Goal: Task Accomplishment & Management: Manage account settings

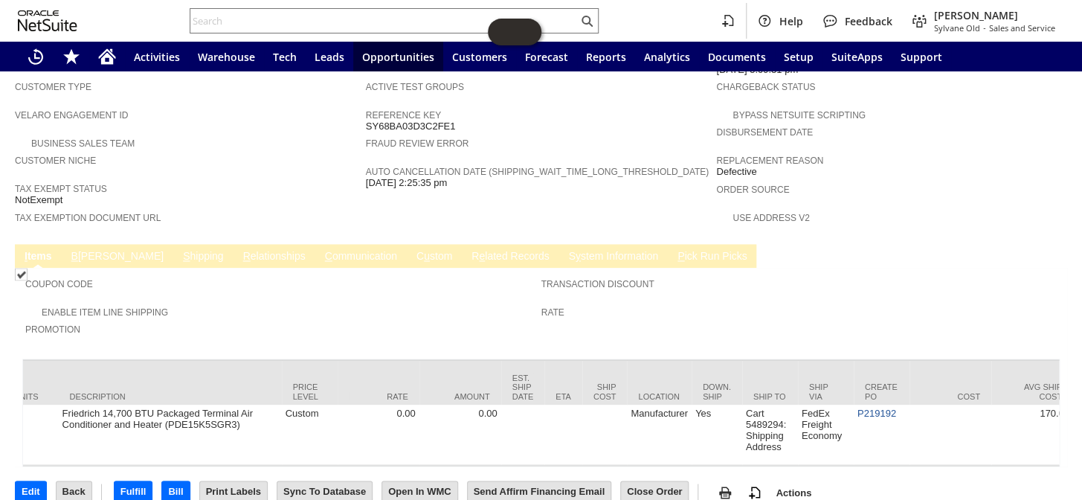
scroll to position [0, 931]
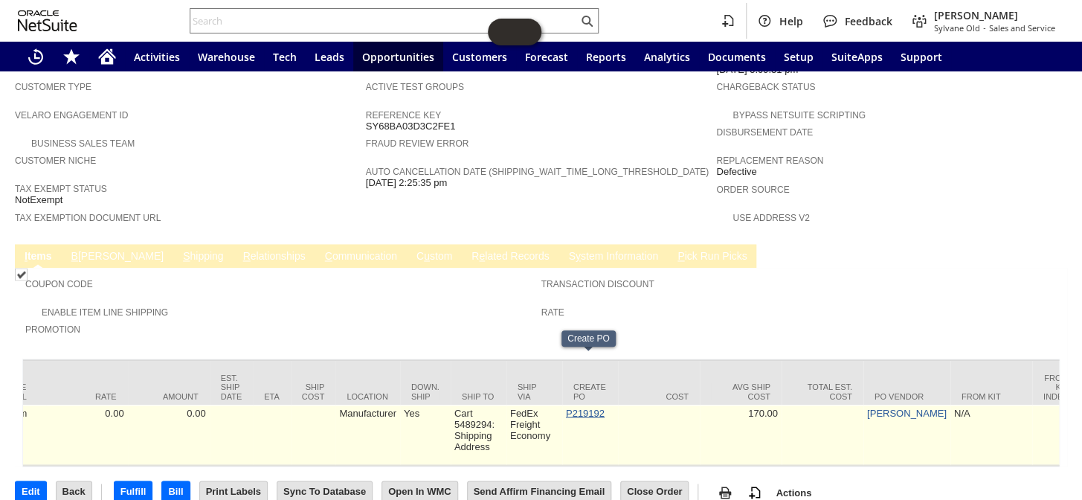
click at [584, 407] on link "P219192" at bounding box center [585, 412] width 39 height 11
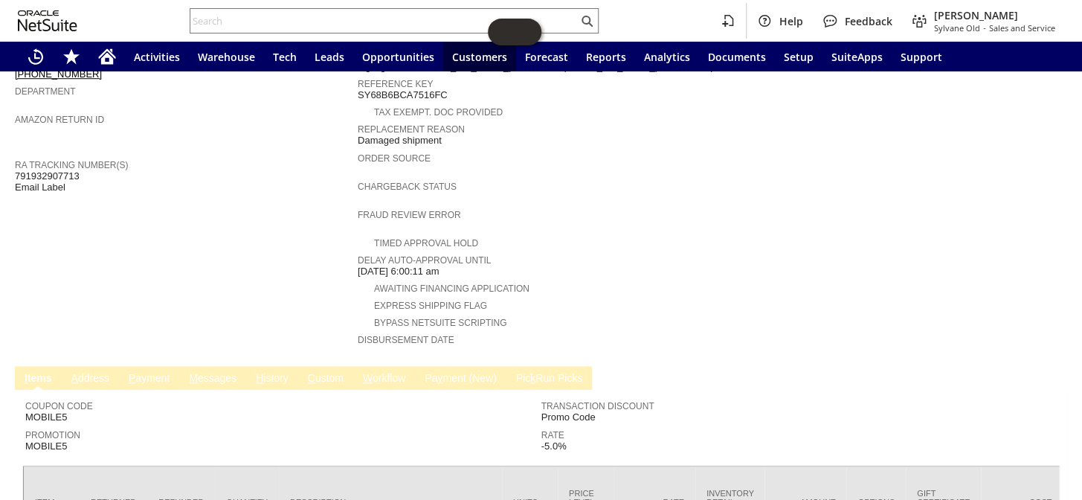
scroll to position [570, 0]
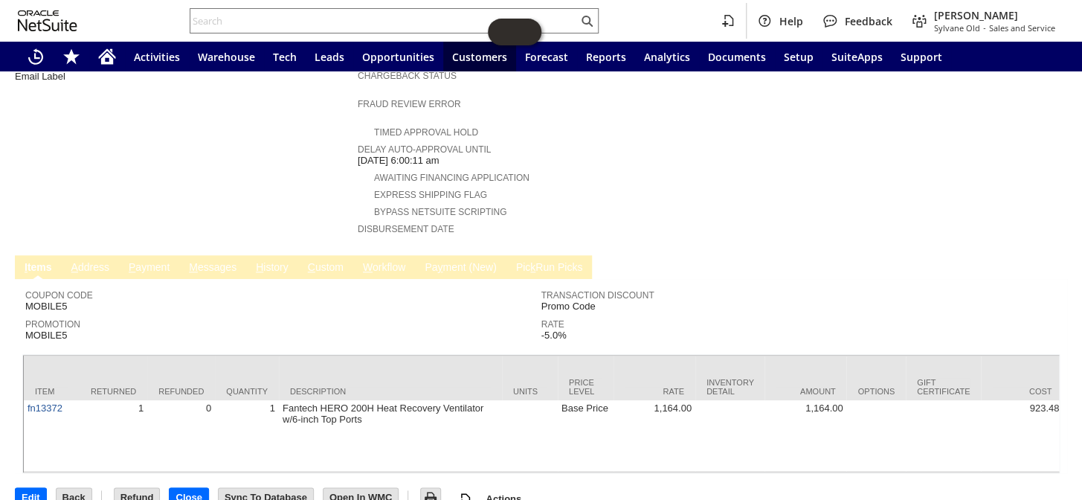
click at [286, 261] on link "H istory" at bounding box center [272, 268] width 40 height 14
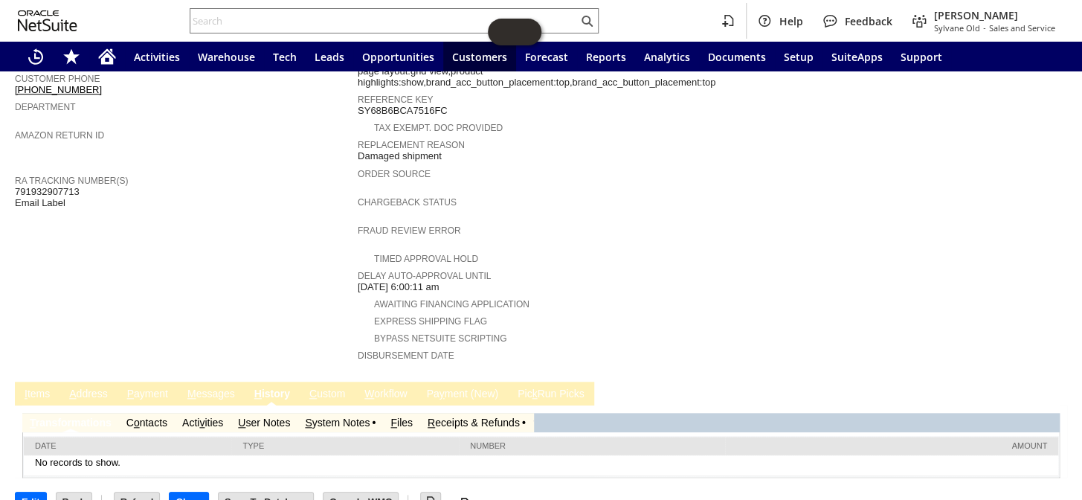
scroll to position [0, 0]
click at [481, 416] on link "R eceipts & Refunds" at bounding box center [474, 422] width 92 height 12
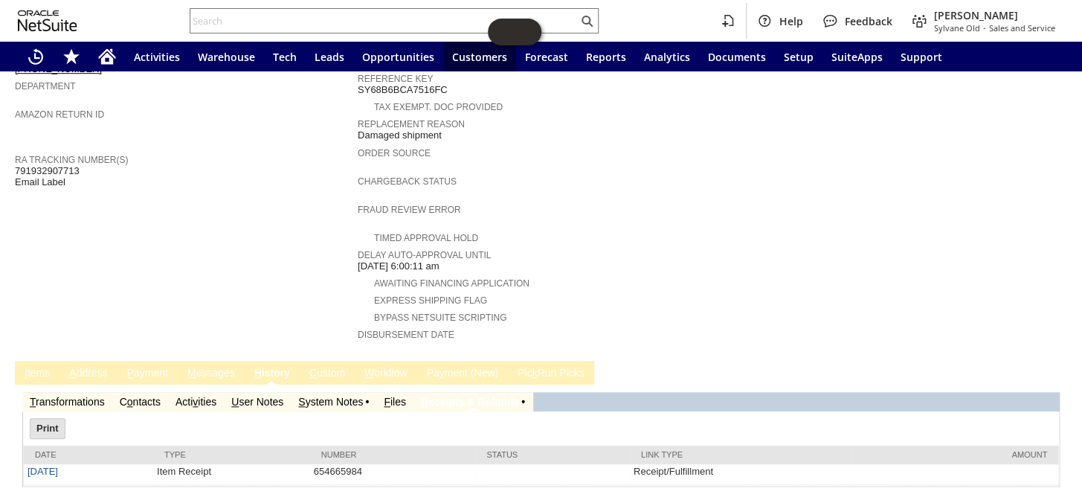
scroll to position [474, 0]
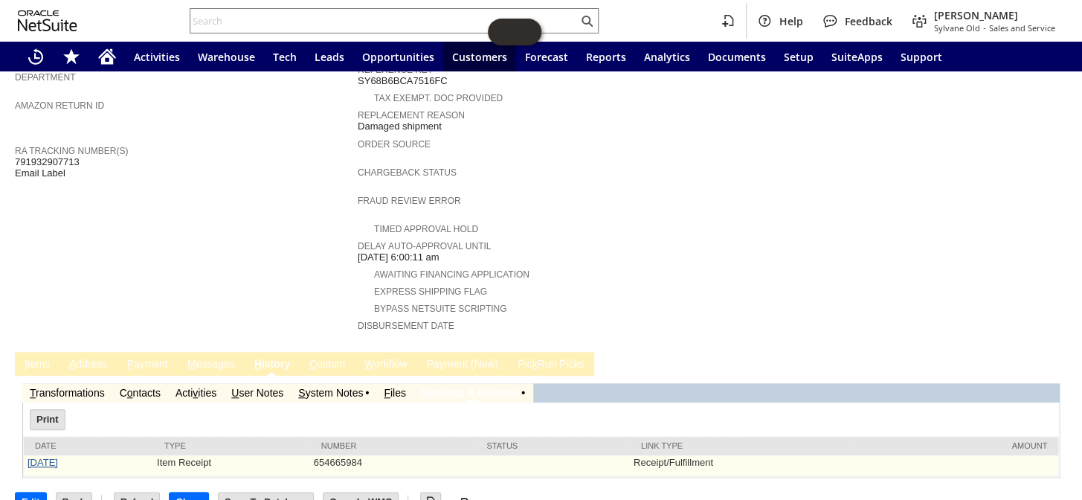
click at [54, 457] on link "9/18/2025" at bounding box center [43, 462] width 30 height 11
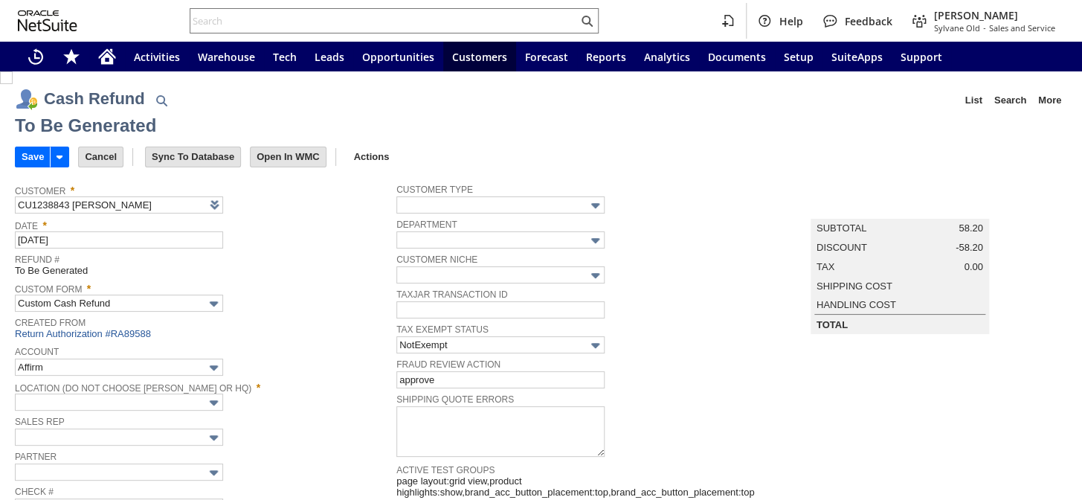
type input "Regions - Merchant 0414"
type input "Headquarters : Head...s : Pending Testing"
type input "MOBILE5"
type input "-5.0%"
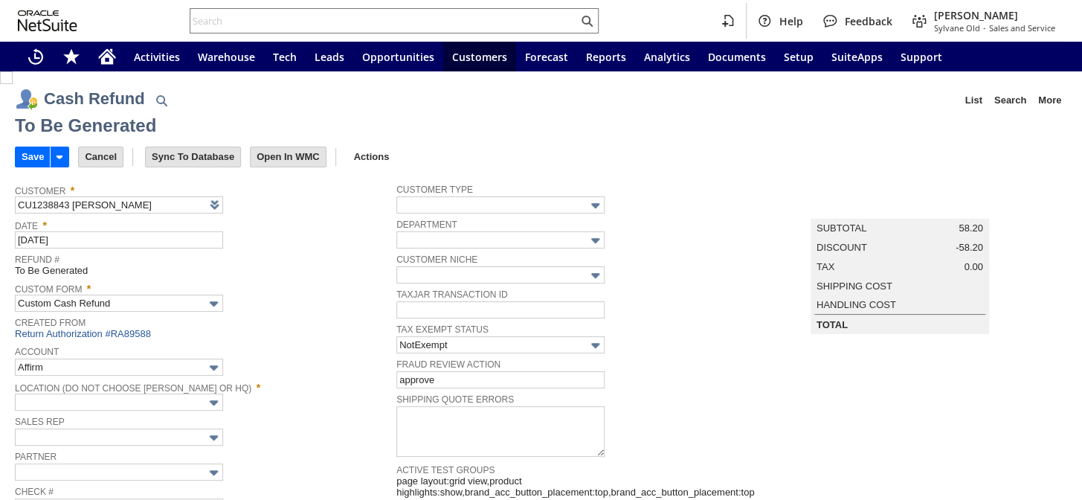
type input "Add"
type input "Copy Previous"
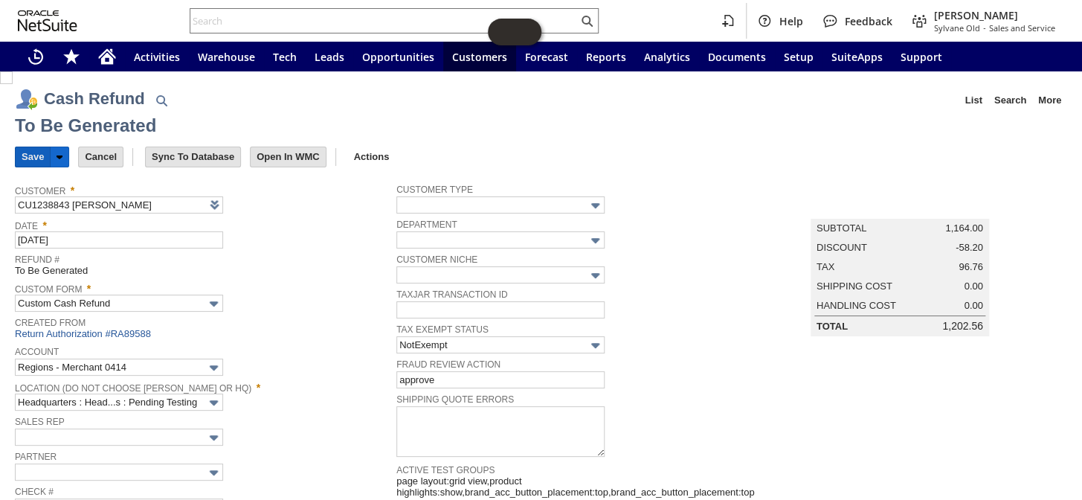
click at [23, 149] on input "Save" at bounding box center [33, 156] width 34 height 19
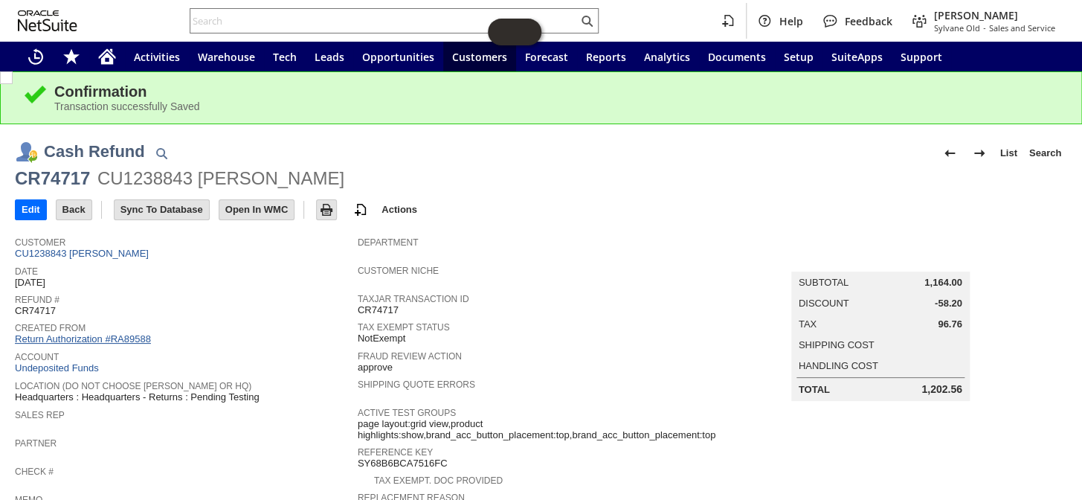
click at [89, 333] on link "Return Authorization #RA89588" at bounding box center [83, 338] width 136 height 11
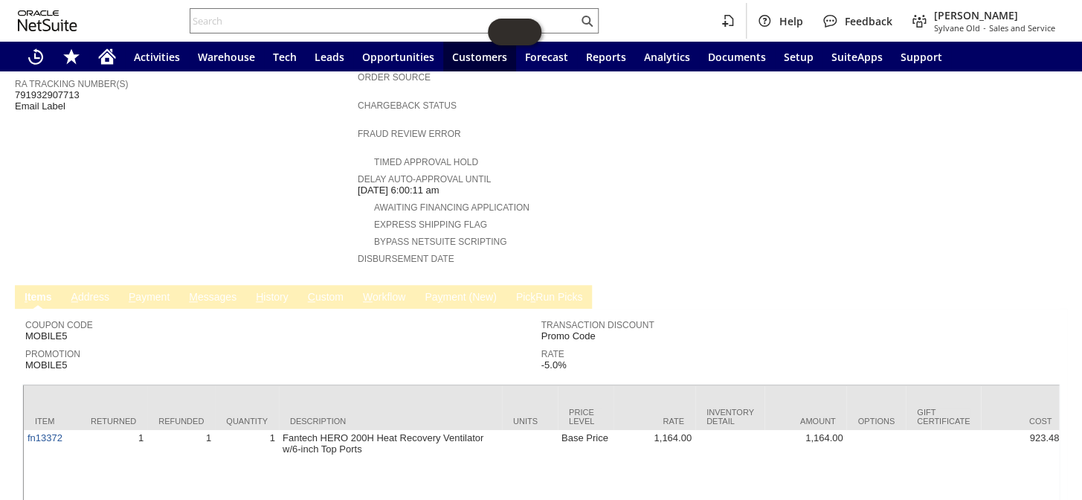
scroll to position [570, 0]
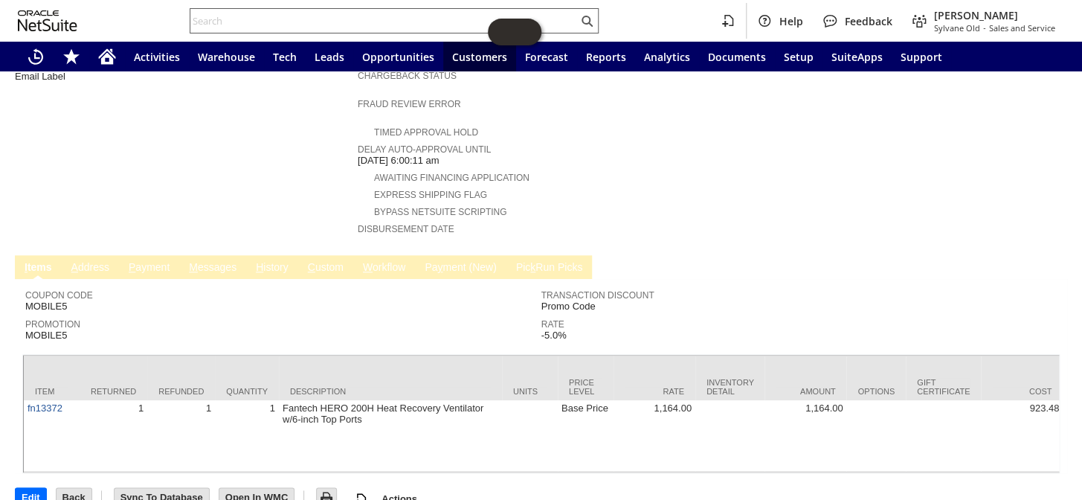
click at [325, 22] on input "text" at bounding box center [383, 21] width 387 height 18
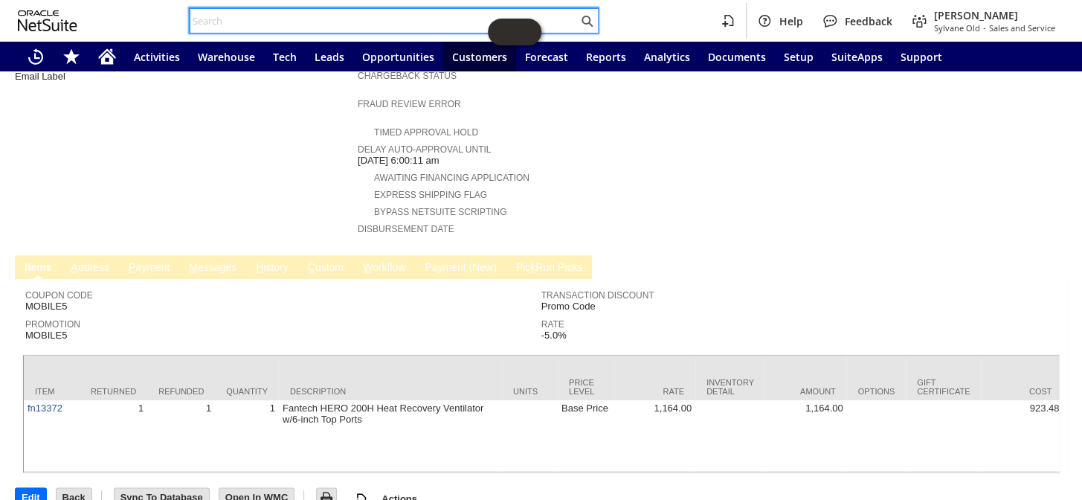
paste input "P219192"
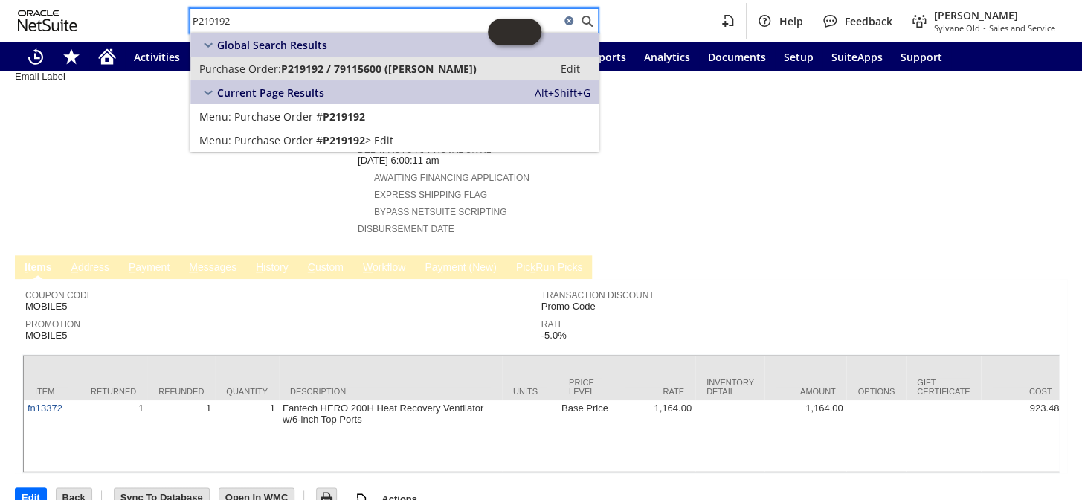
type input "P219192"
click at [326, 65] on span "P219192 / 79115600 (Friedrich)" at bounding box center [379, 69] width 196 height 14
